Goal: Navigation & Orientation: Find specific page/section

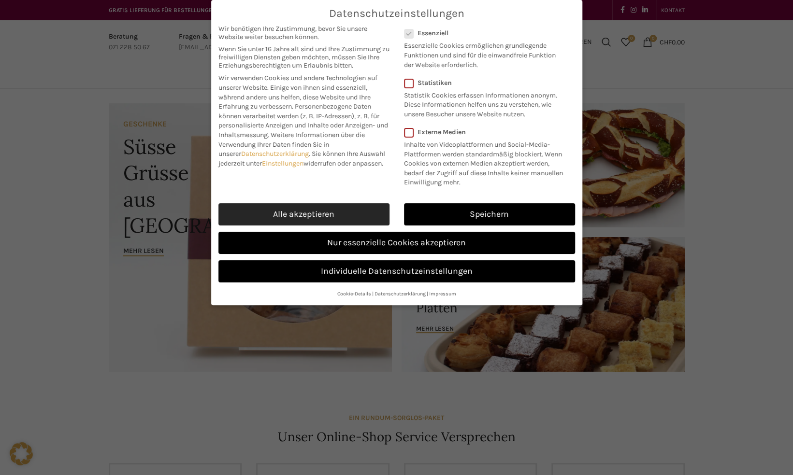
click at [335, 214] on link "Alle akzeptieren" at bounding box center [303, 214] width 171 height 22
checkbox input "true"
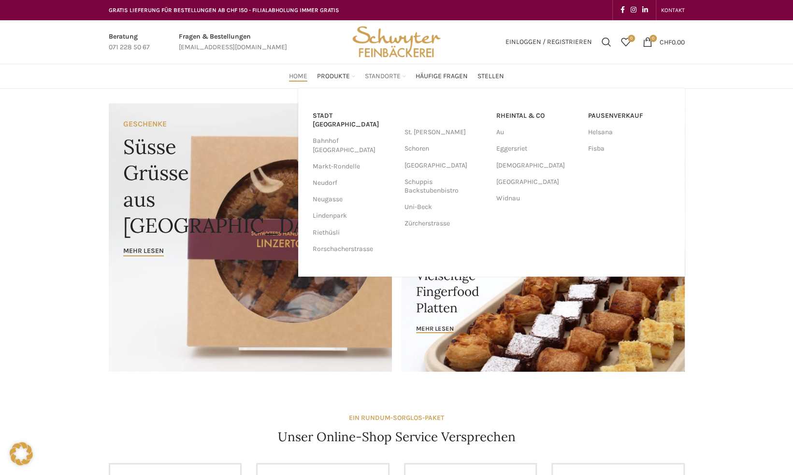
click at [390, 74] on span "Standorte" at bounding box center [383, 76] width 36 height 9
